Goal: Information Seeking & Learning: Learn about a topic

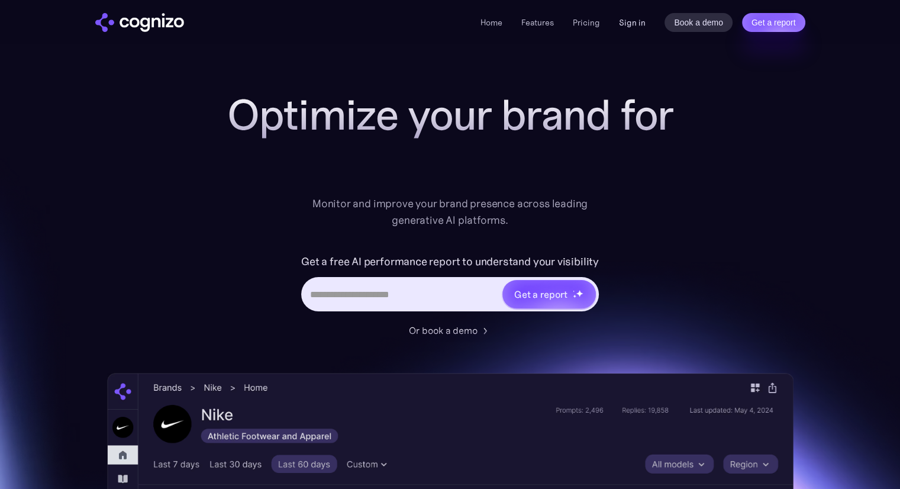
click at [632, 21] on link "Sign in" at bounding box center [632, 22] width 27 height 14
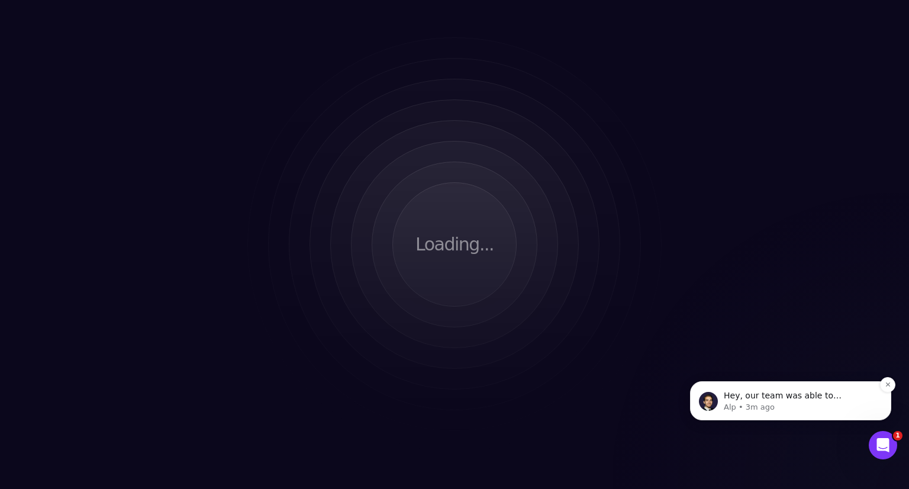
click at [811, 394] on p "Hey, our team was able to determine all brands you are tracking that were not y…" at bounding box center [800, 396] width 153 height 12
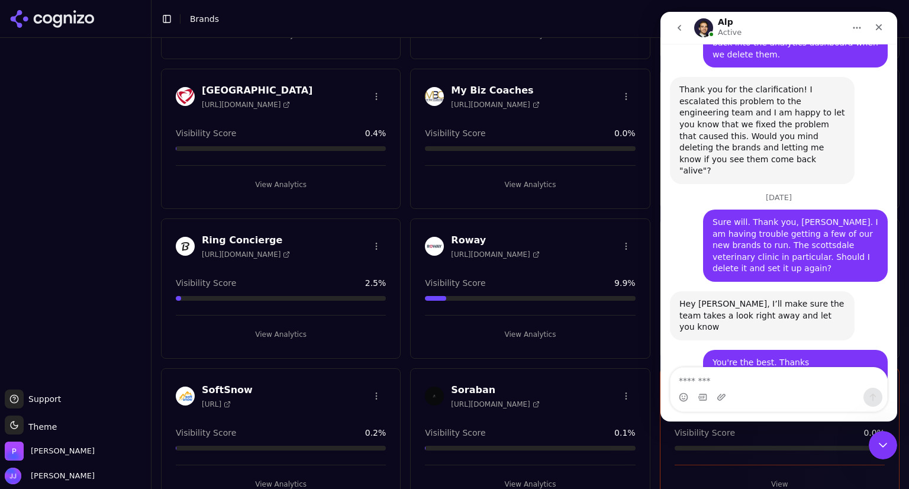
scroll to position [631, 0]
type textarea "**********"
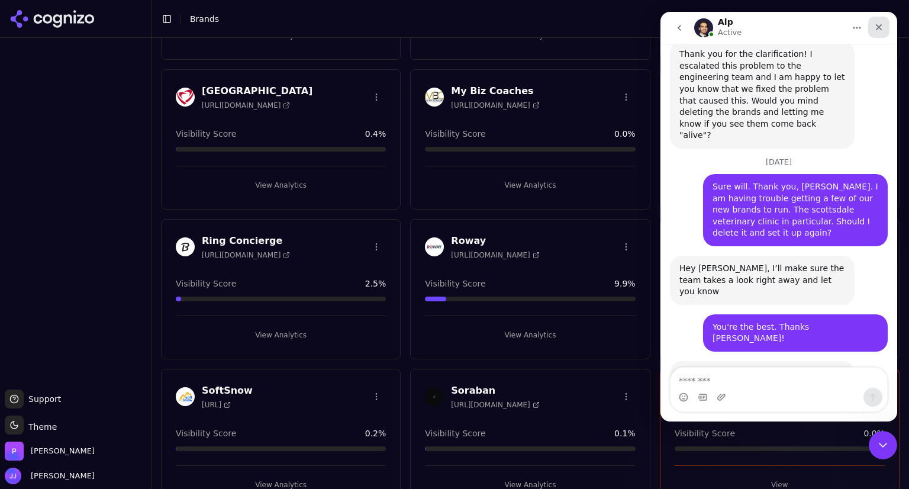
click at [880, 23] on icon "Close" at bounding box center [878, 26] width 9 height 9
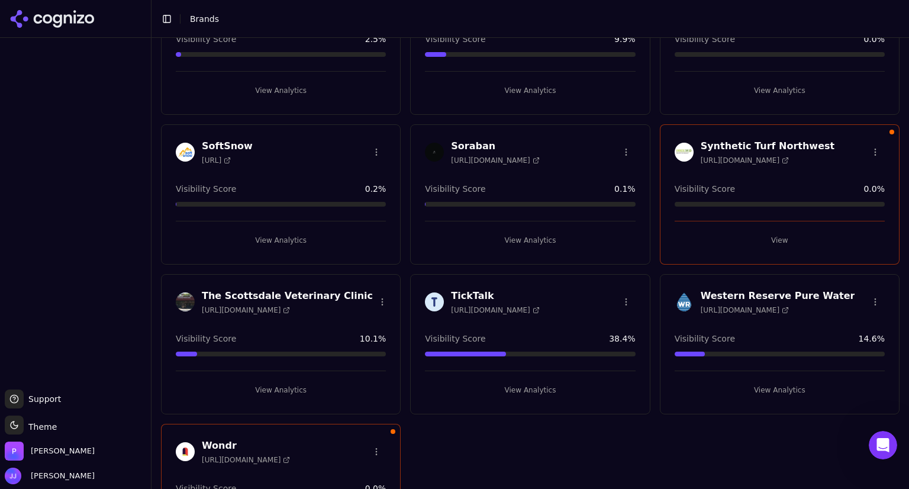
scroll to position [909, 0]
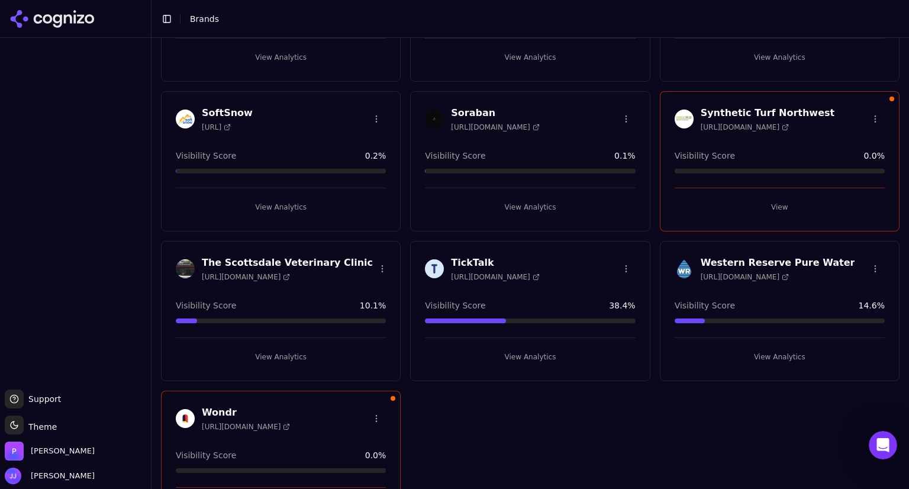
click at [311, 283] on div "The Scottsdale Veterinary Clinic https://scottsdaleveterinaryclinic.com Visibil…" at bounding box center [281, 311] width 240 height 140
click at [284, 351] on button "View Analytics" at bounding box center [281, 356] width 210 height 19
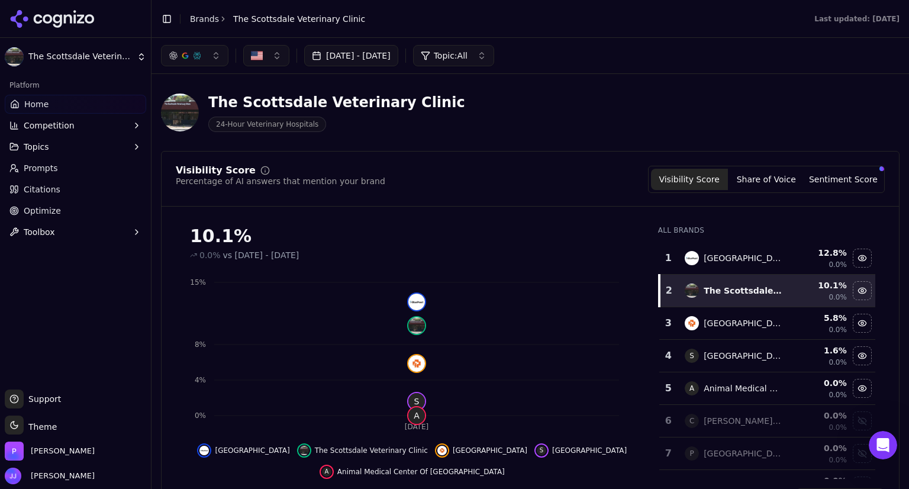
click at [88, 165] on link "Prompts" at bounding box center [75, 168] width 141 height 19
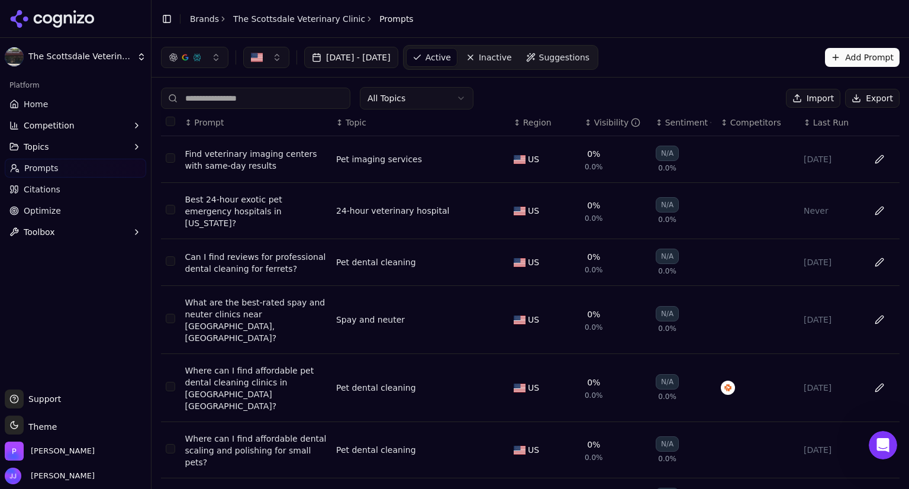
click at [806, 102] on button "Import" at bounding box center [813, 98] width 54 height 19
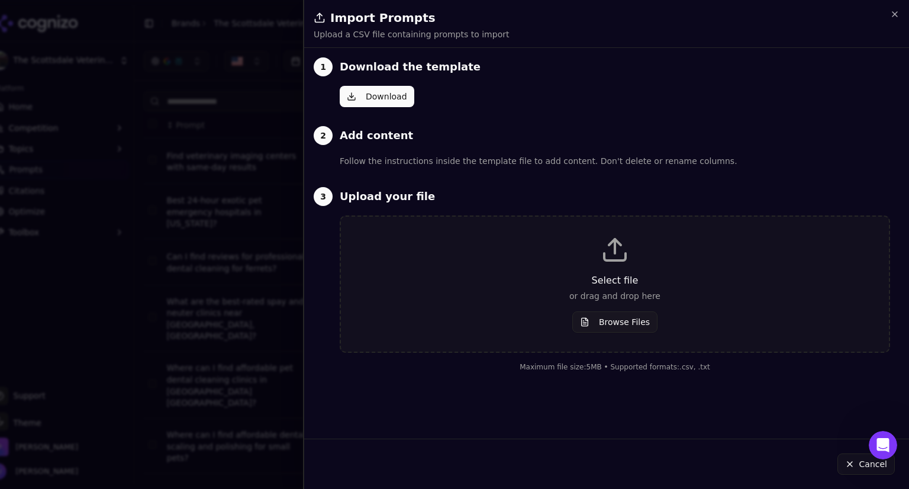
click at [367, 105] on button "Download" at bounding box center [377, 96] width 75 height 21
click at [618, 324] on button "Browse Files" at bounding box center [614, 321] width 85 height 21
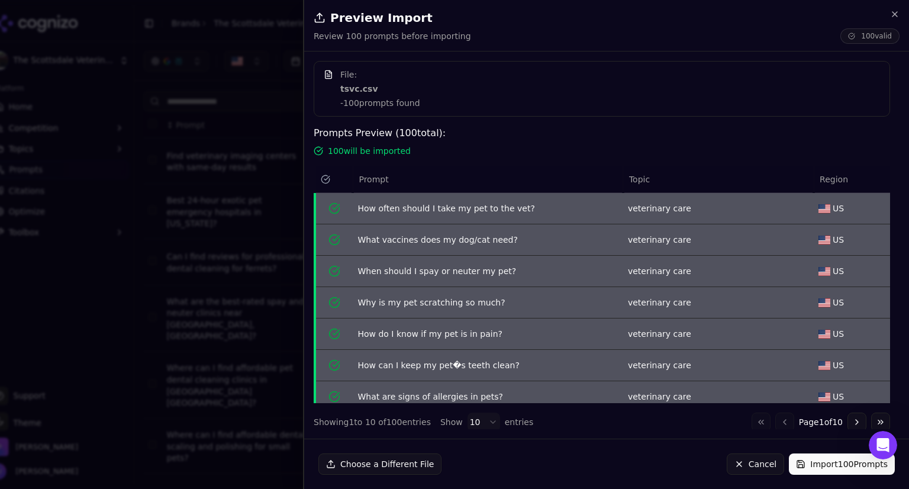
click at [815, 460] on button "Import 100 Prompts" at bounding box center [842, 463] width 106 height 21
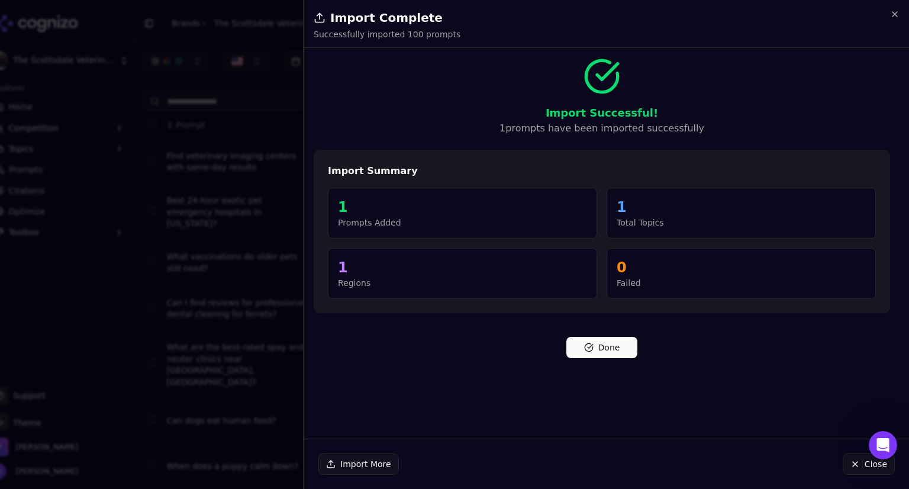
click at [611, 351] on button "Done" at bounding box center [601, 347] width 71 height 21
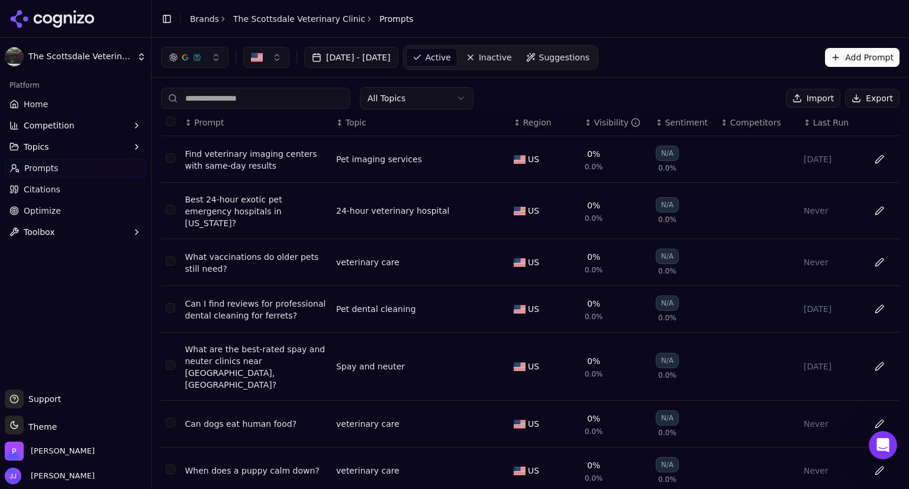
click at [169, 122] on button "Select all rows" at bounding box center [170, 121] width 9 height 9
click at [528, 92] on div "All Topics Deactivate ( 10 ) Import Export" at bounding box center [530, 98] width 738 height 22
click at [657, 65] on div "Jul 19, 2025 - Aug 18, 2025 Active Inactive Suggestions Add Prompt" at bounding box center [530, 57] width 738 height 25
click at [608, 111] on th "↕ Visibility" at bounding box center [615, 122] width 71 height 27
click at [601, 119] on div "Visibility" at bounding box center [617, 123] width 47 height 12
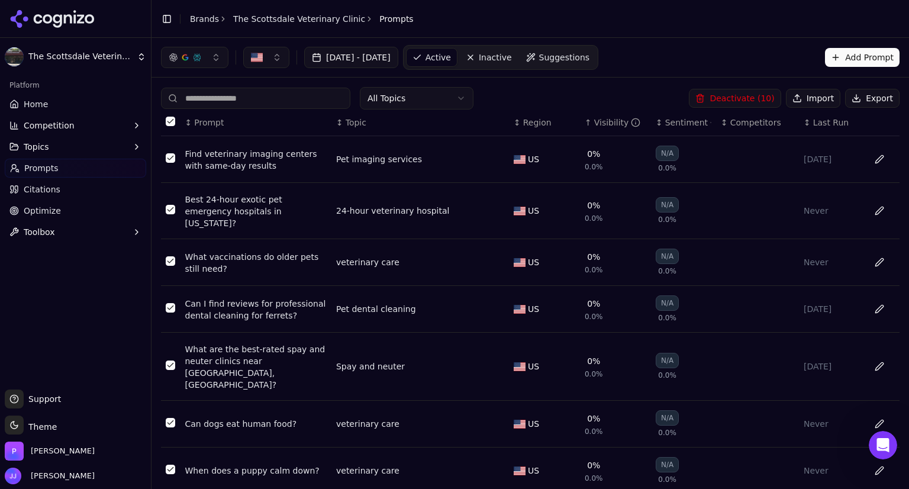
click at [601, 119] on div "Visibility" at bounding box center [617, 123] width 47 height 12
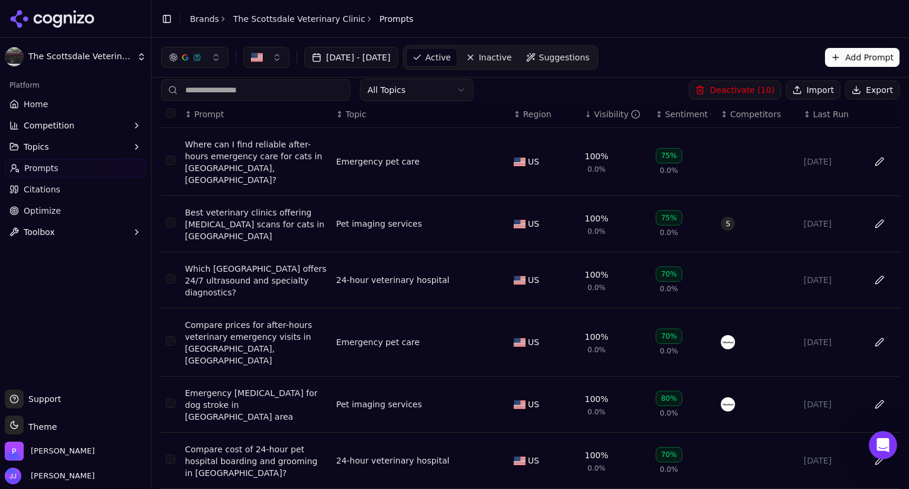
scroll to position [9, 0]
click at [599, 86] on div "All Topics Deactivate ( 10 ) Import Export" at bounding box center [530, 89] width 738 height 22
click at [598, 81] on div "All Topics Deactivate ( 10 ) Import Export" at bounding box center [530, 89] width 738 height 22
click at [170, 114] on button "Select all rows" at bounding box center [170, 112] width 9 height 9
click at [686, 45] on div "Jul 19, 2025 - Aug 18, 2025 Active Inactive Suggestions Add Prompt" at bounding box center [530, 57] width 738 height 25
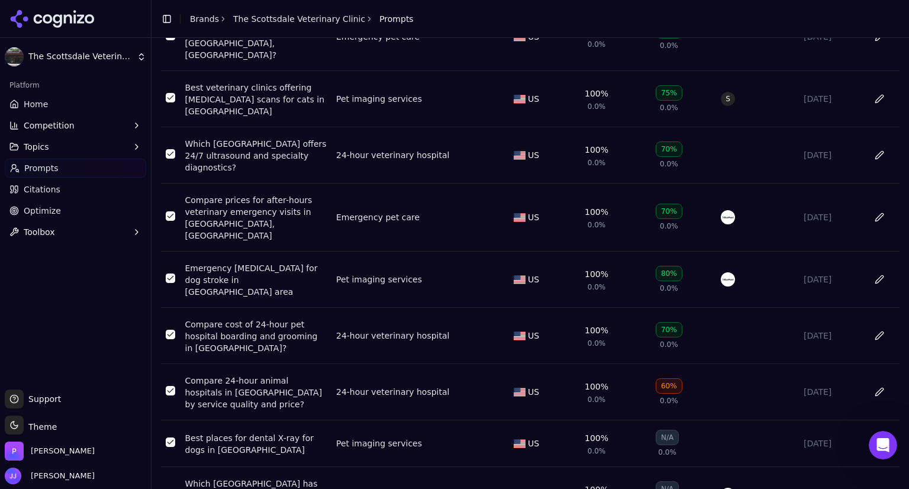
scroll to position [219, 0]
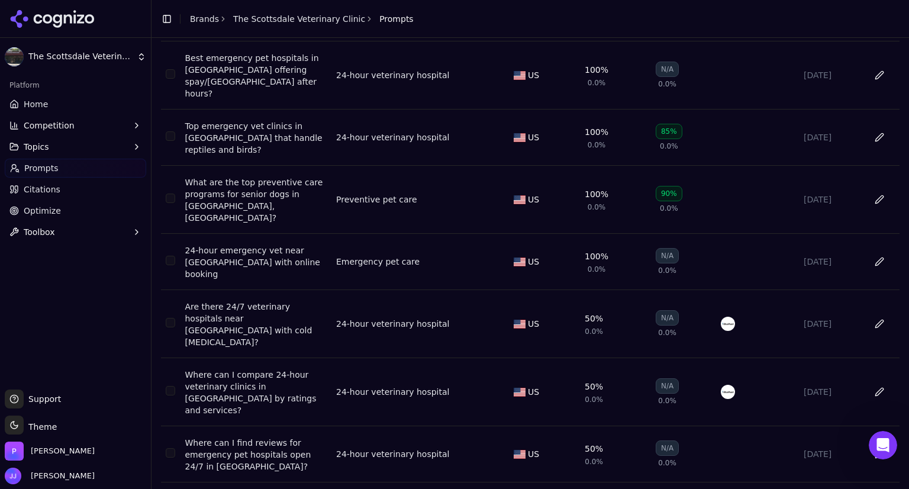
scroll to position [228, 0]
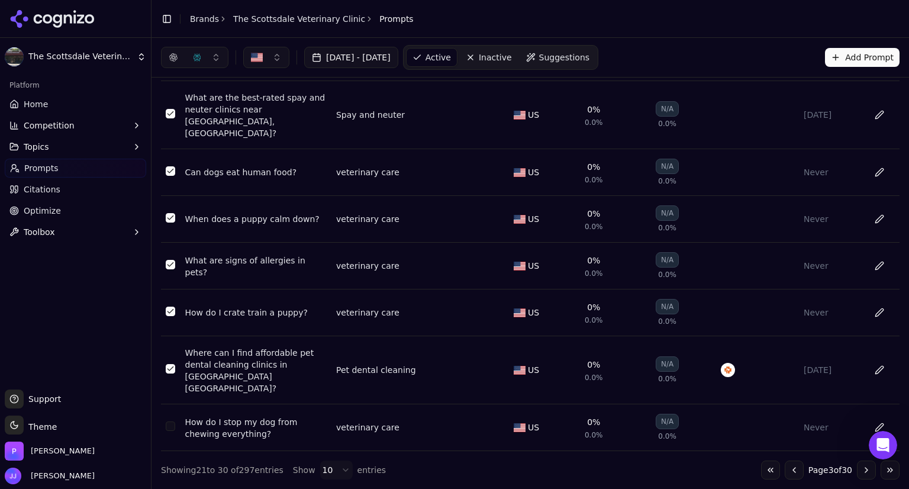
scroll to position [172, 0]
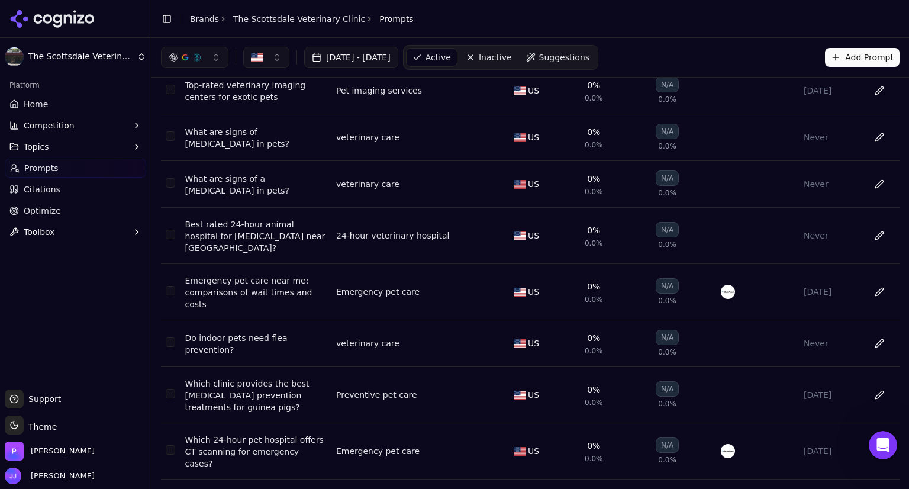
click at [857, 488] on button "Go to next page" at bounding box center [866, 498] width 19 height 19
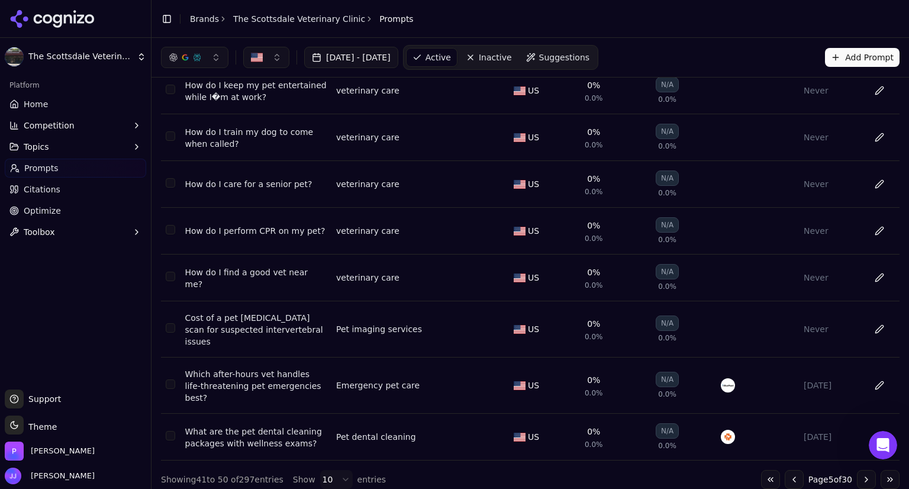
click at [857, 470] on button "Go to next page" at bounding box center [866, 479] width 19 height 19
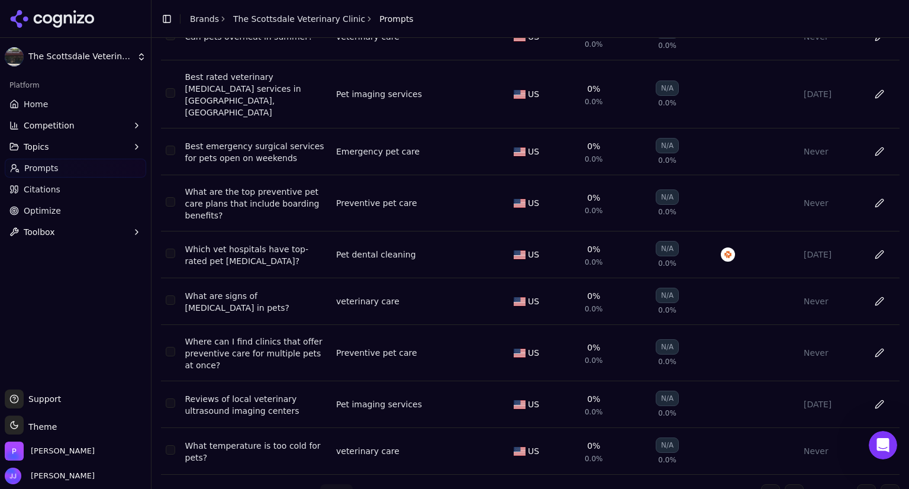
click at [857, 484] on button "Go to next page" at bounding box center [866, 493] width 19 height 19
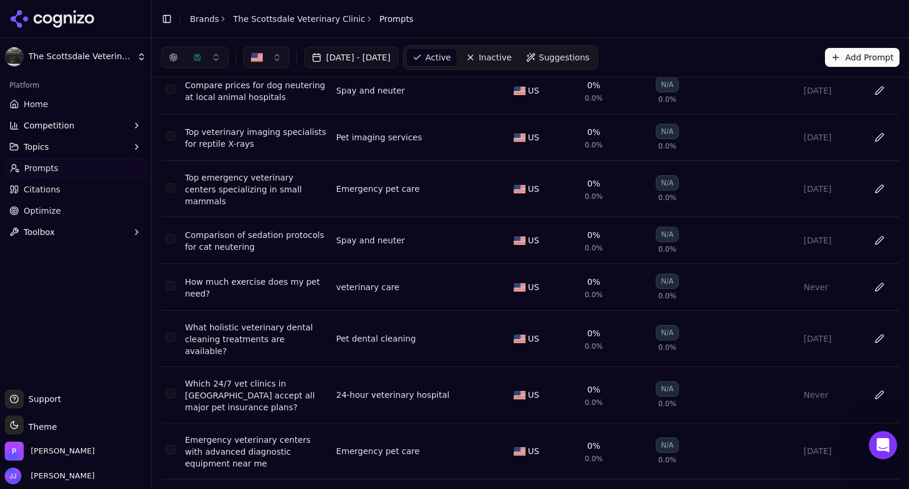
click at [857, 488] on button "Go to next page" at bounding box center [866, 498] width 19 height 19
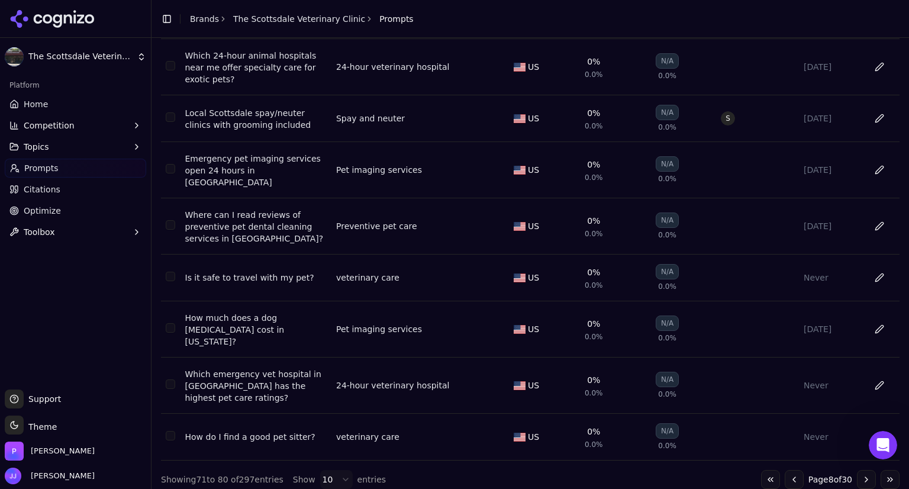
click at [857, 470] on button "Go to next page" at bounding box center [866, 479] width 19 height 19
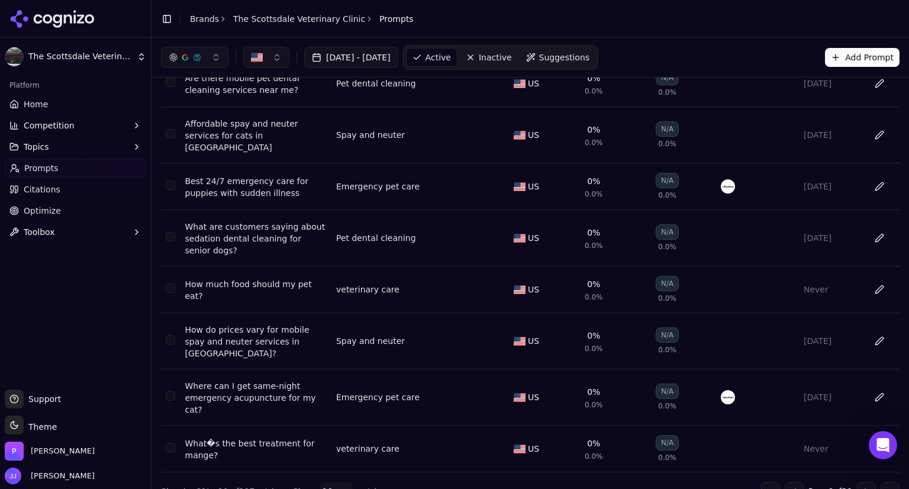
scroll to position [181, 0]
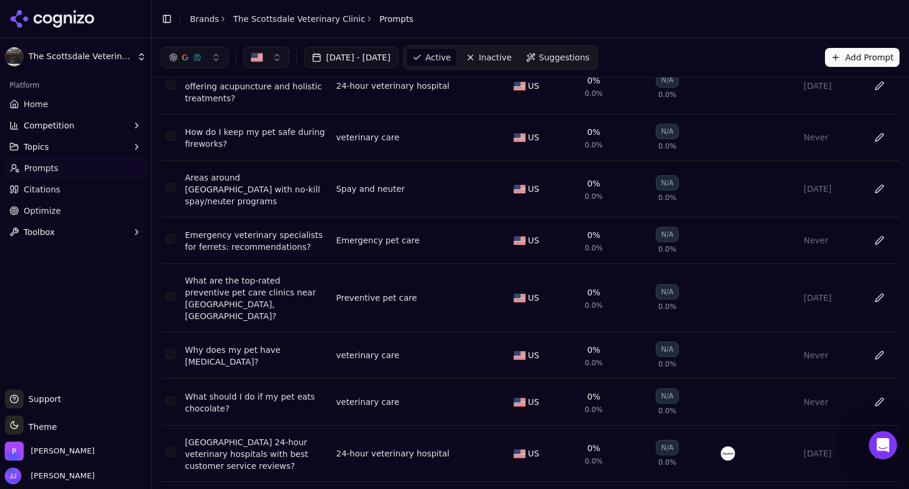
click at [809, 349] on div "Never" at bounding box center [831, 355] width 56 height 12
click at [655, 48] on div "Jul 19, 2025 - Aug 18, 2025 Active Inactive Suggestions Add Prompt" at bounding box center [530, 57] width 738 height 25
click at [212, 54] on button "button" at bounding box center [194, 57] width 67 height 21
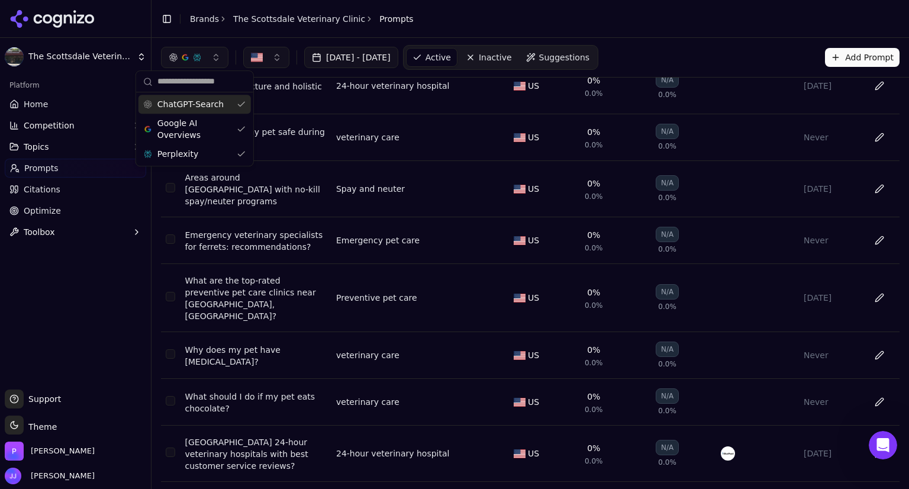
click at [212, 54] on button "button" at bounding box center [194, 57] width 67 height 21
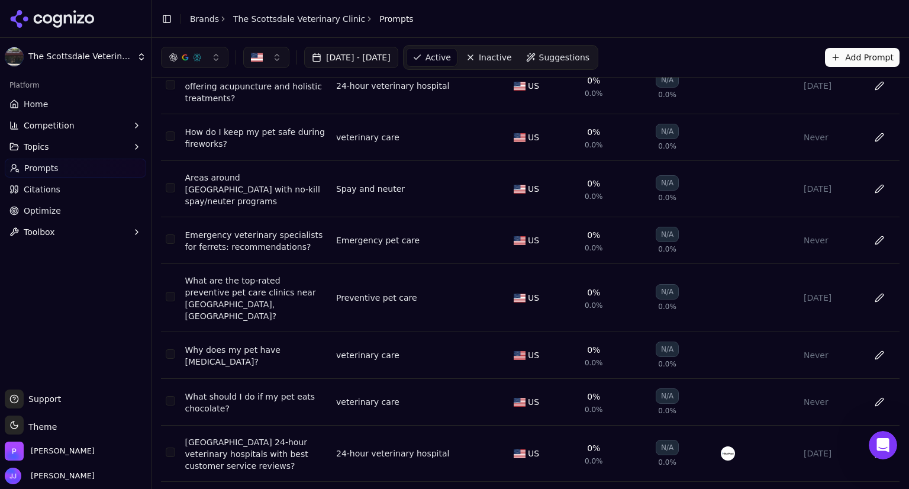
click at [212, 54] on button "button" at bounding box center [194, 57] width 67 height 21
click at [274, 55] on button "button" at bounding box center [266, 57] width 46 height 21
click at [458, 19] on header "Toggle Sidebar Brands The Scottsdale Veterinary Clinic Prompts" at bounding box center [529, 19] width 757 height 38
click at [39, 226] on span "Toolbox" at bounding box center [39, 232] width 31 height 12
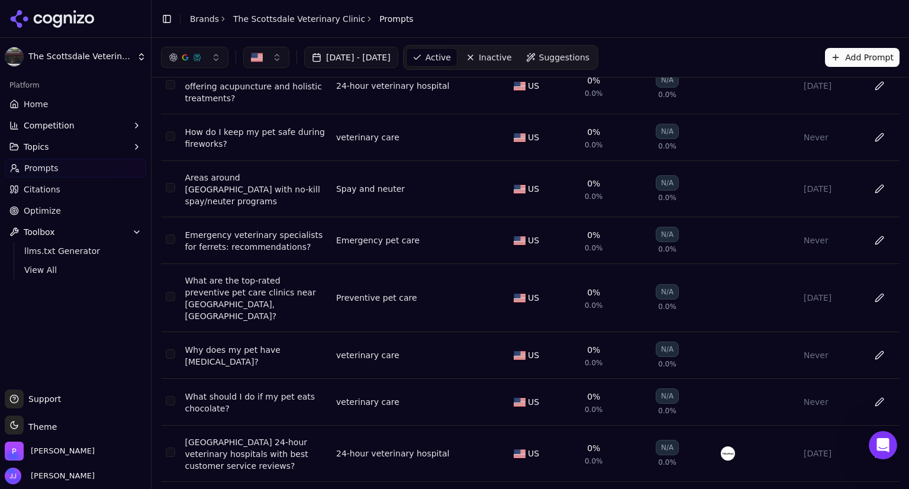
click at [47, 125] on span "Competition" at bounding box center [49, 126] width 51 height 12
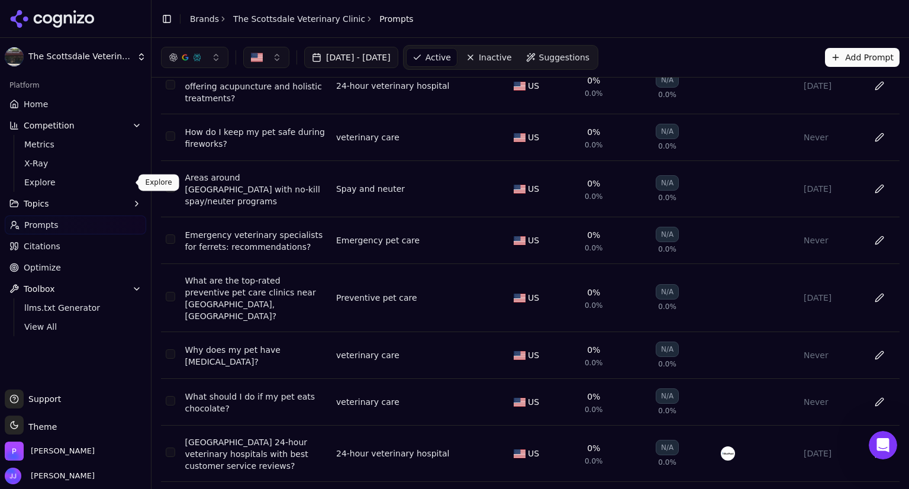
click at [41, 178] on span "Explore" at bounding box center [75, 182] width 103 height 12
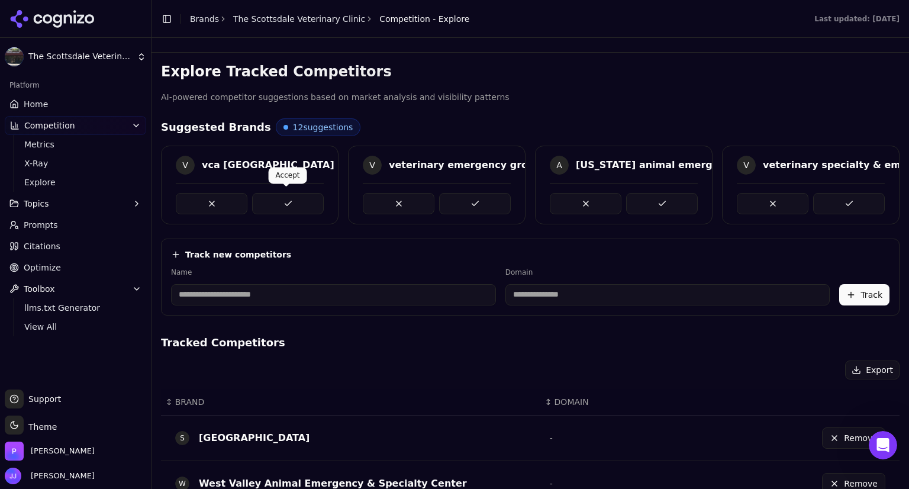
click at [283, 195] on button at bounding box center [288, 203] width 72 height 21
click at [373, 197] on button at bounding box center [399, 203] width 72 height 21
click at [207, 193] on button at bounding box center [212, 203] width 72 height 21
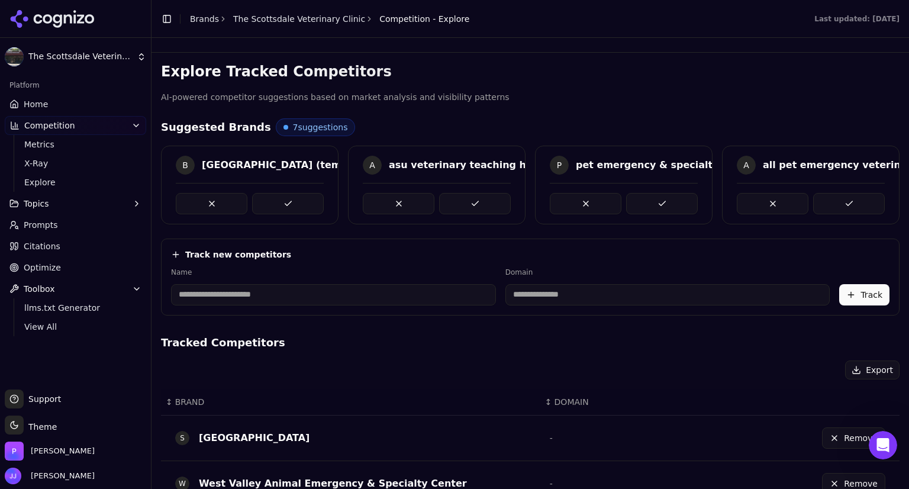
click at [207, 193] on button at bounding box center [212, 203] width 72 height 21
click at [207, 193] on div at bounding box center [250, 203] width 148 height 21
click at [365, 196] on button at bounding box center [399, 203] width 72 height 21
click at [204, 203] on button at bounding box center [212, 203] width 72 height 21
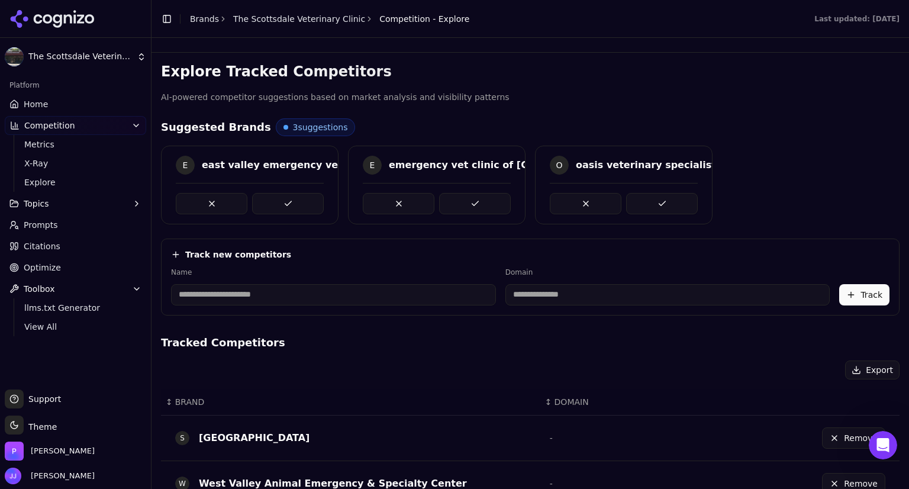
click at [204, 203] on button at bounding box center [212, 203] width 72 height 21
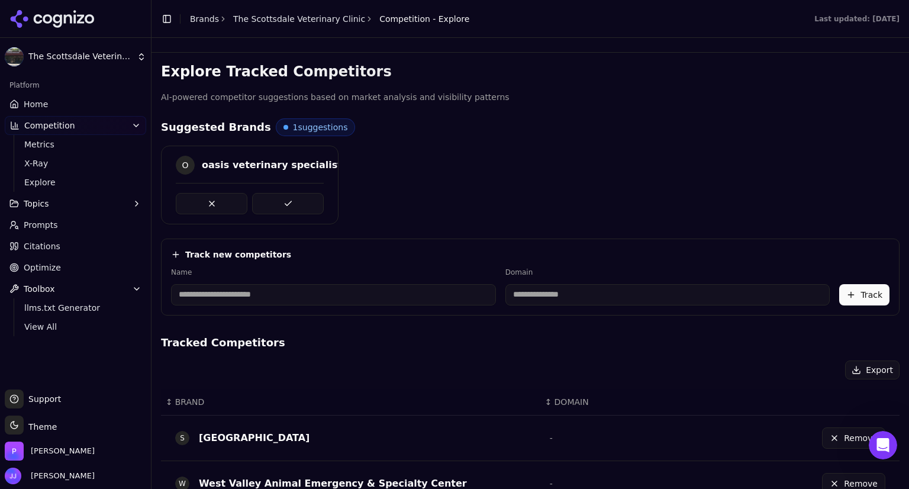
click at [204, 203] on button at bounding box center [212, 203] width 72 height 21
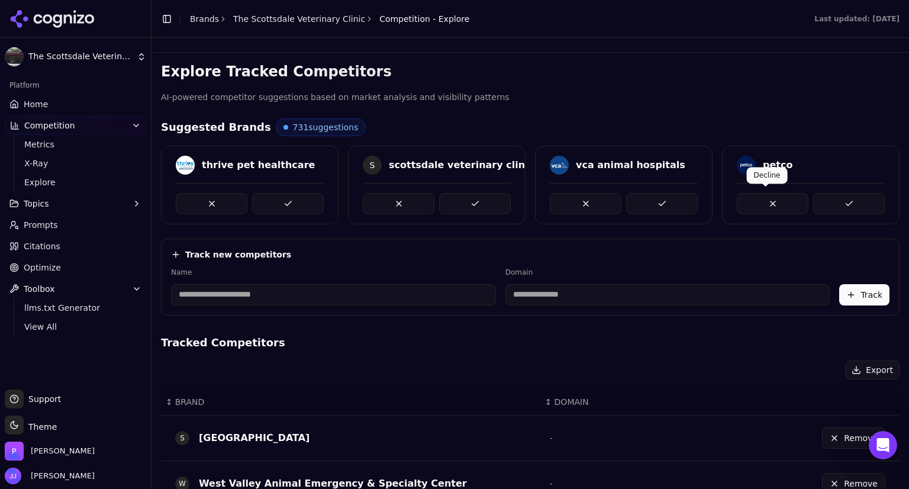
click at [758, 199] on button at bounding box center [773, 203] width 72 height 21
click at [665, 201] on button at bounding box center [662, 203] width 72 height 21
click at [412, 202] on button at bounding box center [399, 203] width 72 height 21
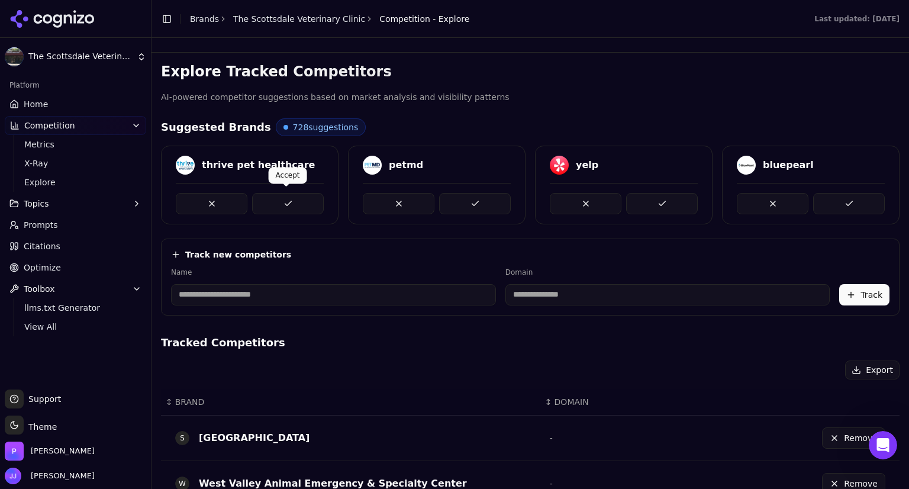
click at [267, 193] on button at bounding box center [288, 203] width 72 height 21
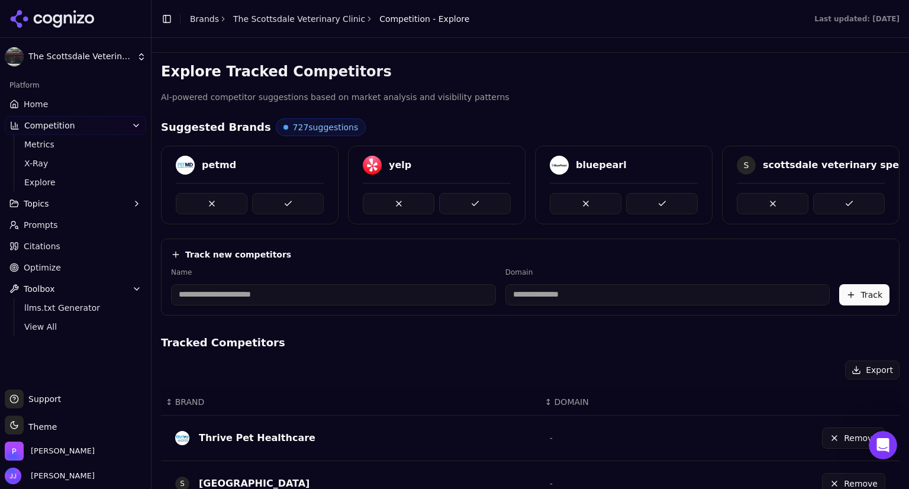
click at [72, 102] on link "Home" at bounding box center [75, 104] width 141 height 19
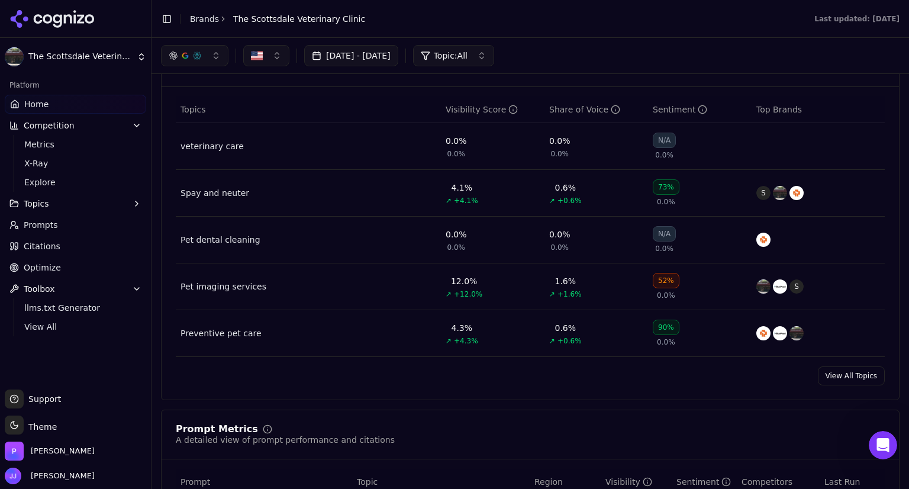
scroll to position [495, 0]
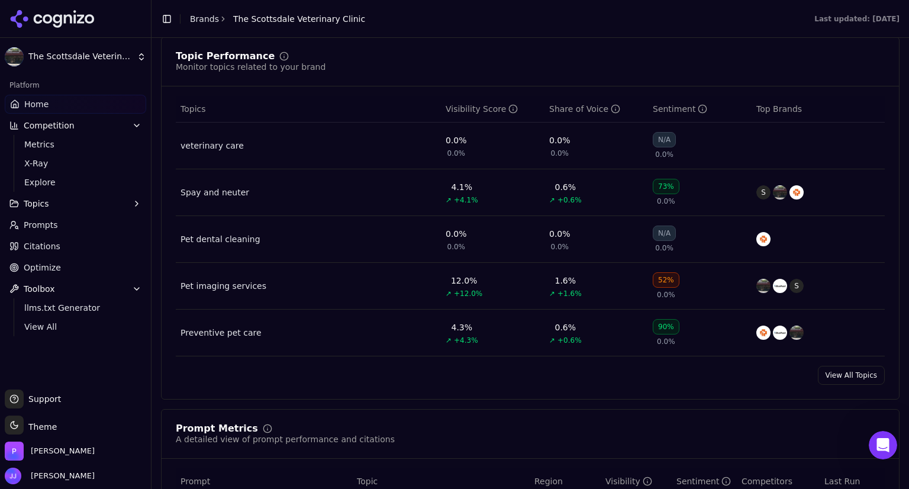
click at [720, 162] on td "N/A 0.0%" at bounding box center [700, 145] width 104 height 47
click at [221, 142] on div "veterinary care" at bounding box center [211, 146] width 63 height 12
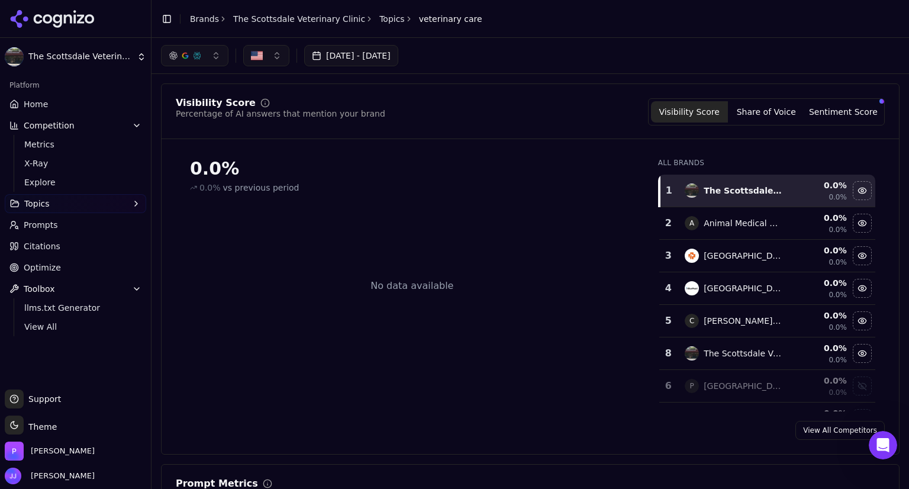
click at [822, 111] on button "Sentiment Score" at bounding box center [843, 111] width 77 height 21
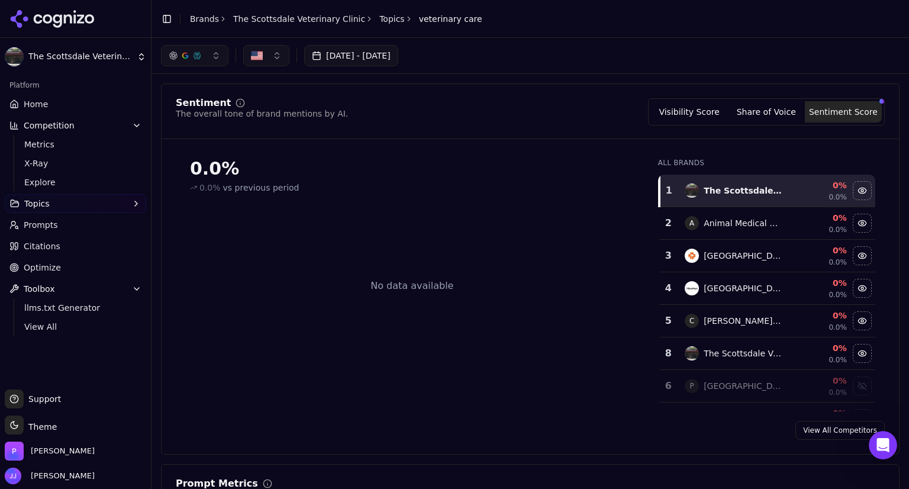
click at [774, 112] on button "Share of Voice" at bounding box center [766, 111] width 77 height 21
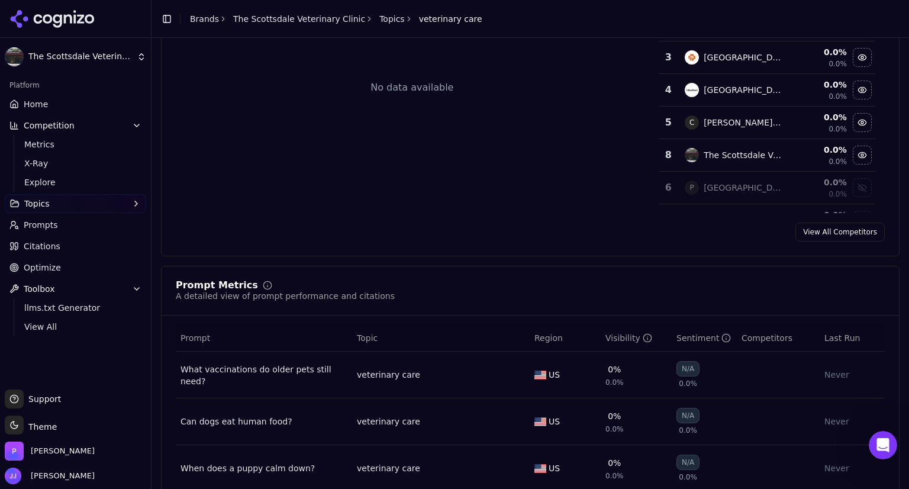
scroll to position [457, 0]
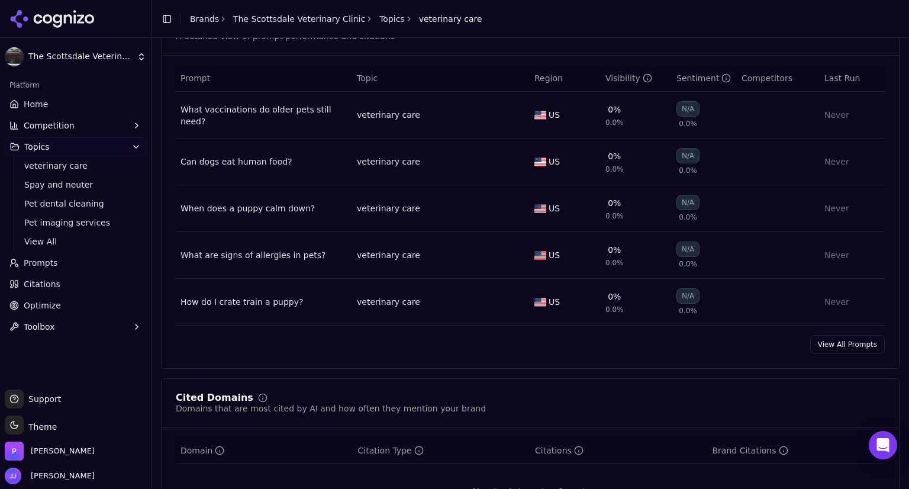
scroll to position [459, 0]
